Goal: Information Seeking & Learning: Learn about a topic

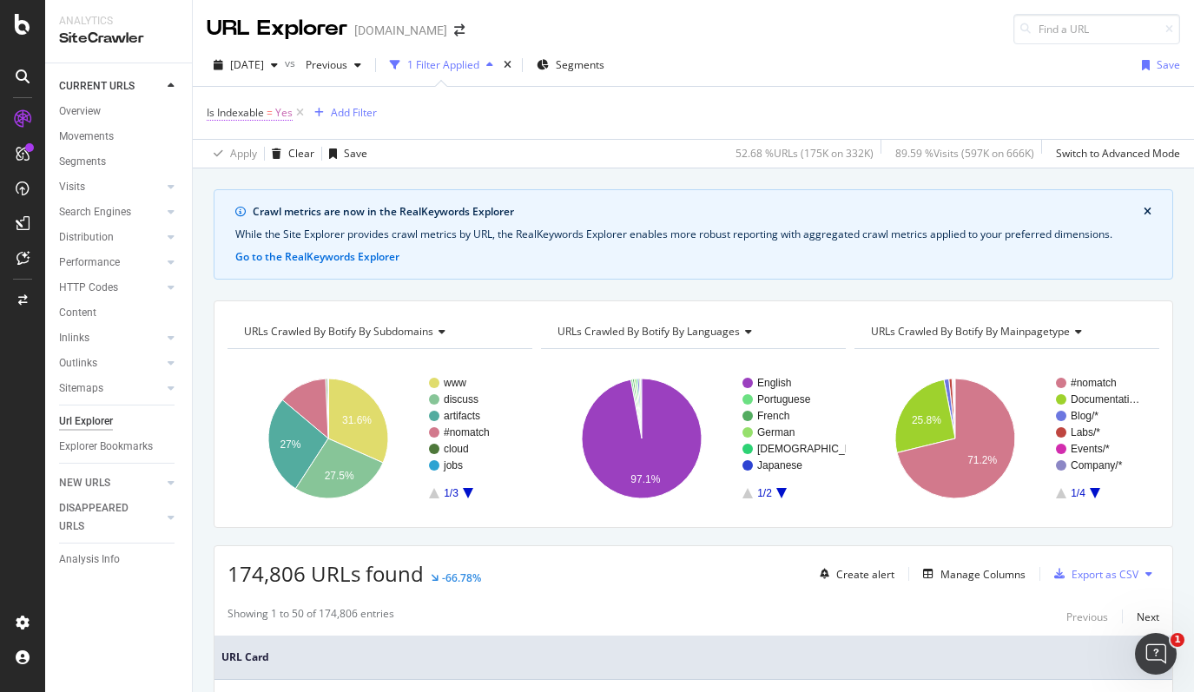
click at [280, 112] on span "Yes" at bounding box center [283, 113] width 17 height 24
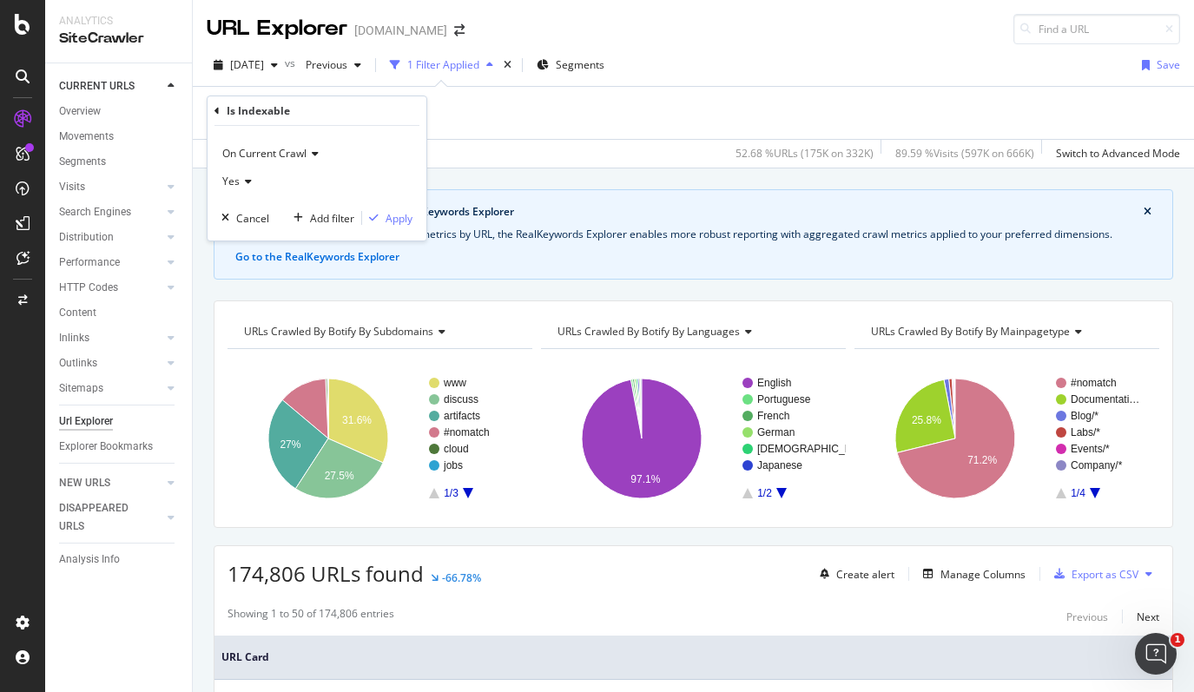
click at [250, 181] on icon at bounding box center [246, 181] width 12 height 10
click at [256, 242] on div "No" at bounding box center [319, 239] width 186 height 23
click at [389, 224] on div "Apply" at bounding box center [399, 218] width 27 height 15
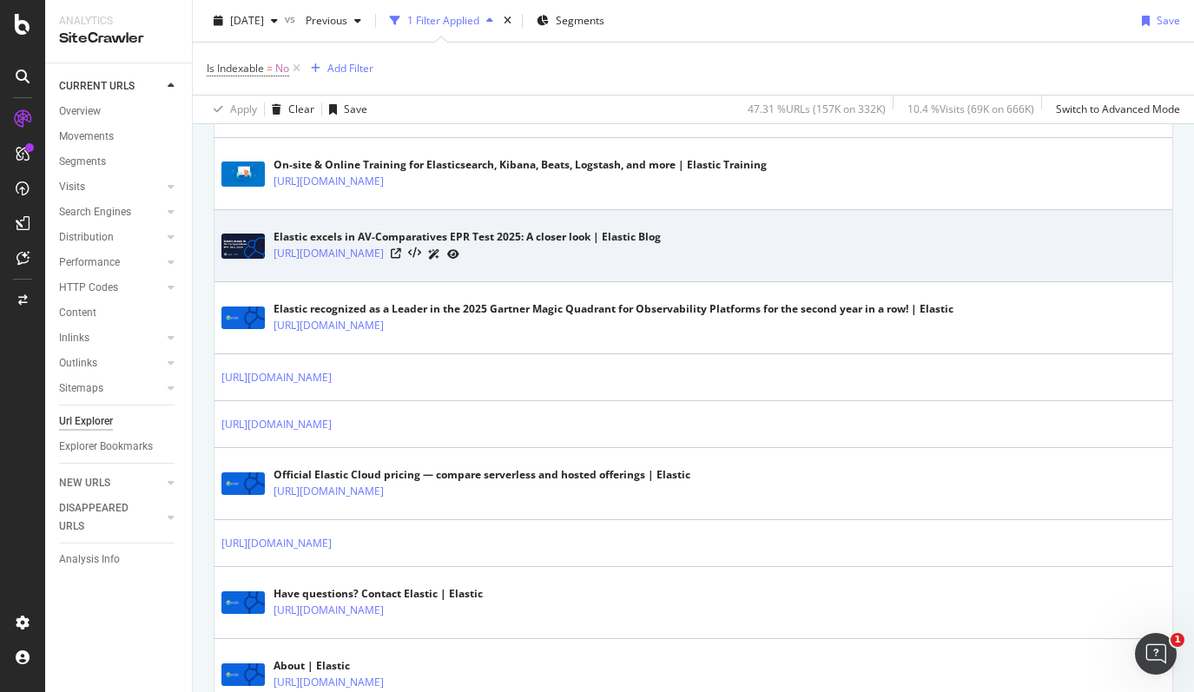
scroll to position [677, 0]
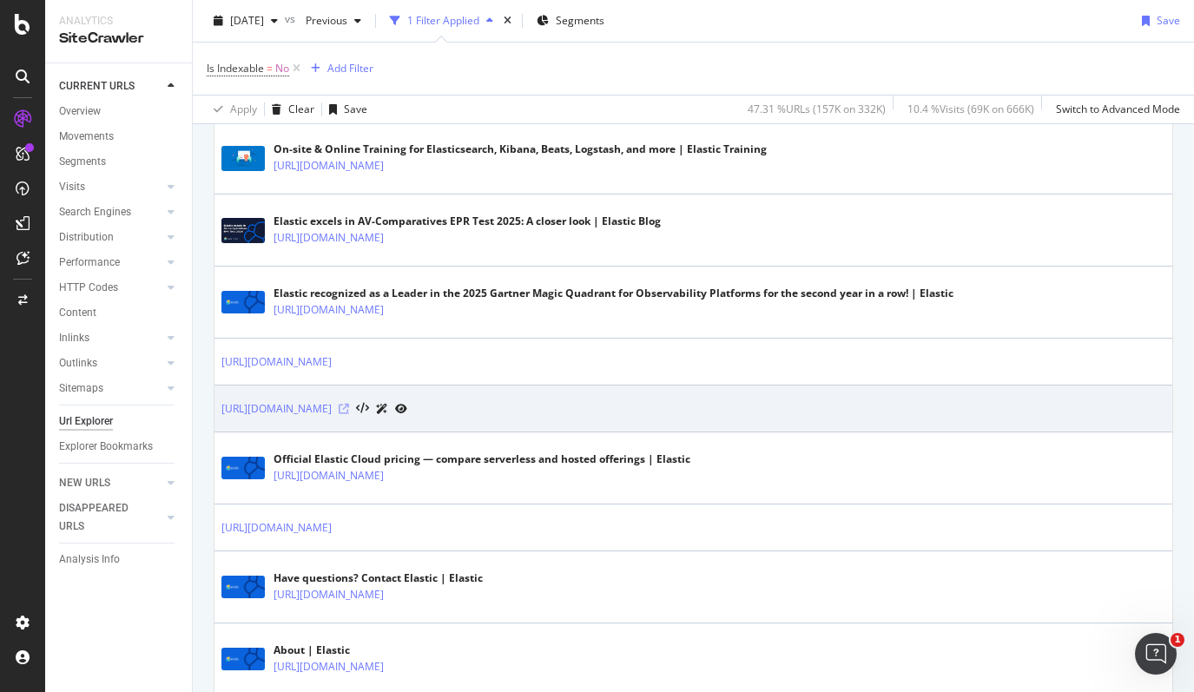
click at [349, 410] on icon at bounding box center [344, 409] width 10 height 10
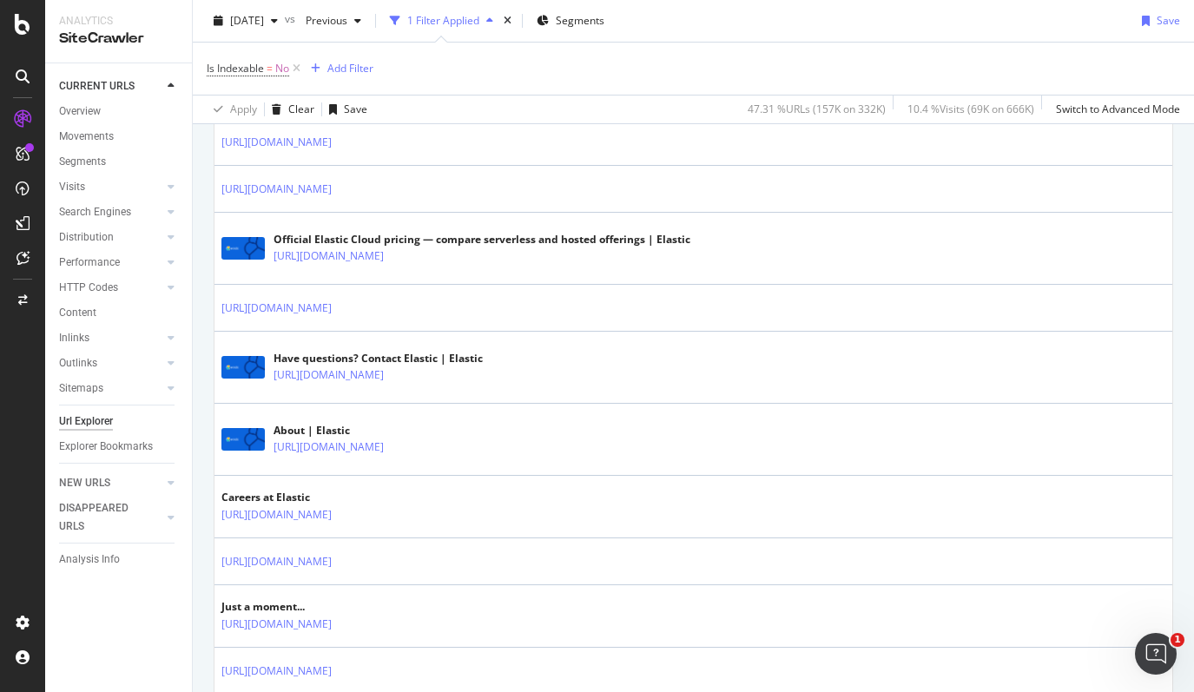
scroll to position [900, 0]
